Goal: Task Accomplishment & Management: Manage account settings

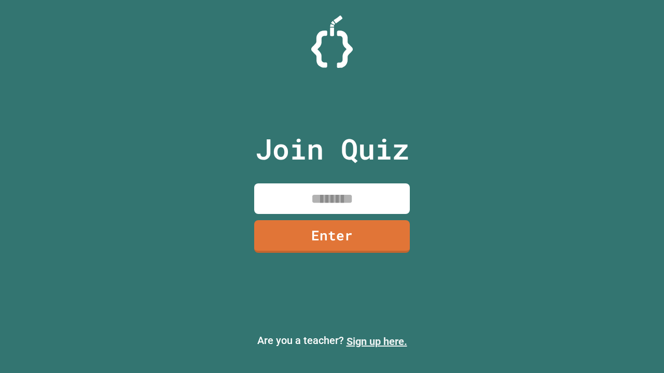
click at [376, 342] on link "Sign up here." at bounding box center [376, 342] width 61 height 12
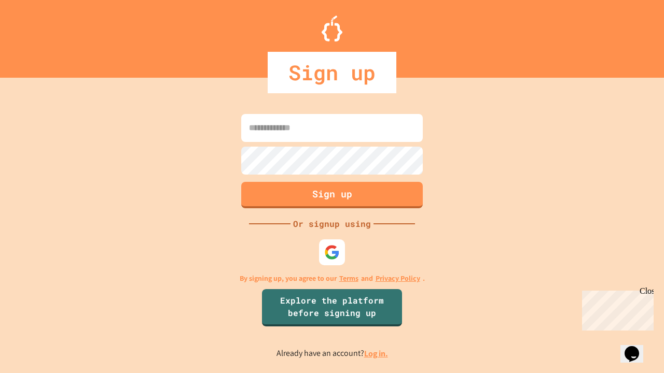
click at [376, 354] on link "Log in." at bounding box center [376, 353] width 24 height 11
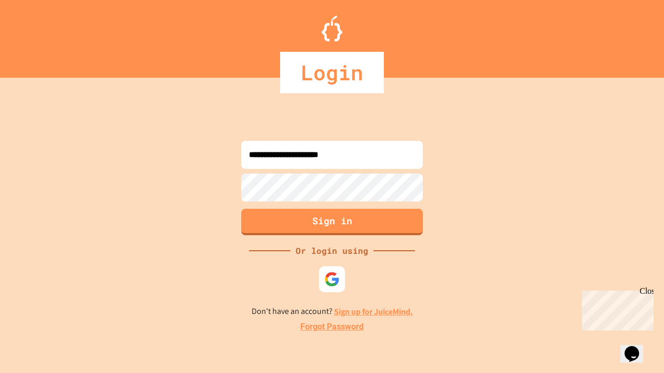
type input "**********"
